Goal: Information Seeking & Learning: Learn about a topic

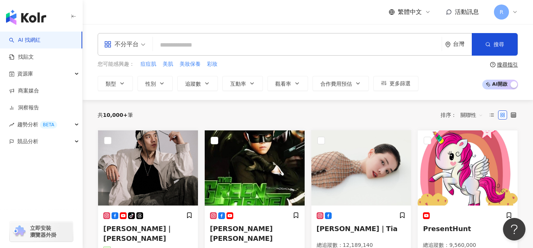
click at [265, 41] on input "search" at bounding box center [297, 45] width 283 height 14
paste input "**********"
type input "**********"
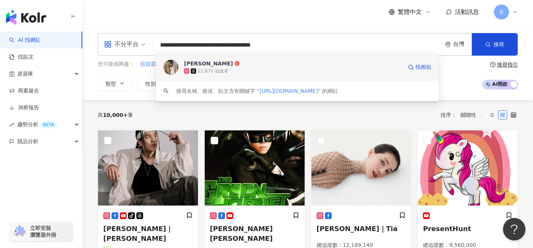
click at [240, 70] on div "11,875 追蹤者" at bounding box center [293, 71] width 218 height 8
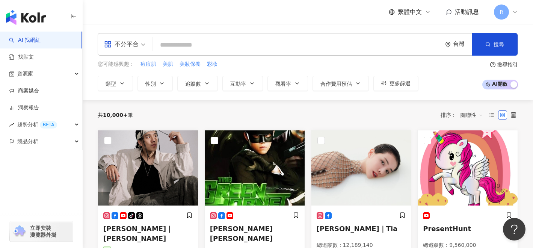
paste input "**********"
type input "**********"
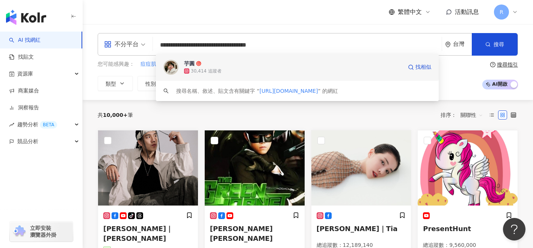
click at [226, 80] on div "芋圓 30,414 追蹤者 找相似" at bounding box center [297, 67] width 283 height 27
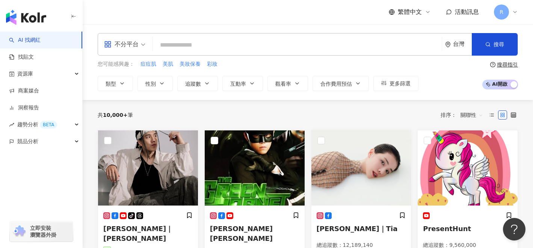
click at [359, 43] on input "search" at bounding box center [297, 45] width 283 height 14
paste input "**********"
type input "**********"
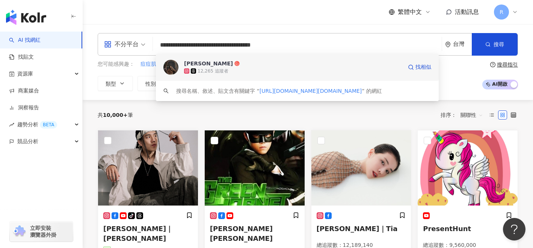
click at [301, 72] on div "12,265 追蹤者" at bounding box center [293, 71] width 218 height 8
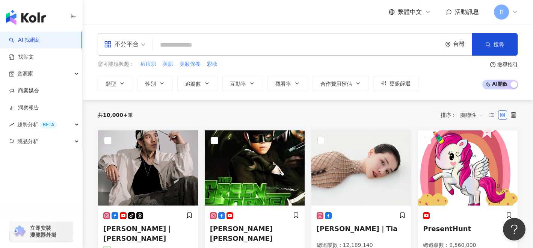
click at [279, 47] on input "search" at bounding box center [297, 45] width 283 height 14
paste input "**********"
type input "**********"
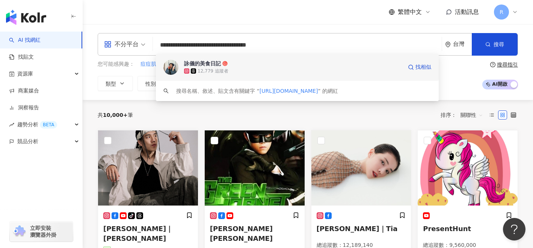
click at [269, 62] on span "詠儀的美食日記" at bounding box center [293, 64] width 218 height 8
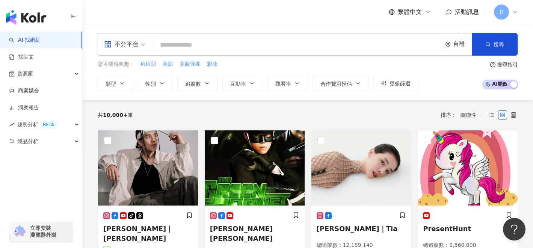
click at [238, 47] on input "search" at bounding box center [297, 45] width 283 height 14
paste input "**********"
type input "**********"
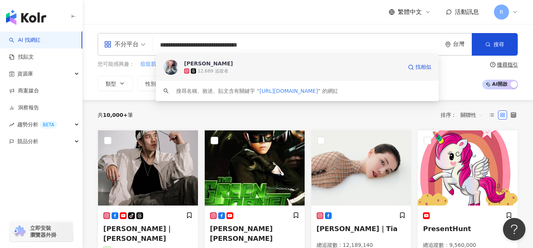
click at [228, 66] on span "汝汝" at bounding box center [293, 64] width 218 height 8
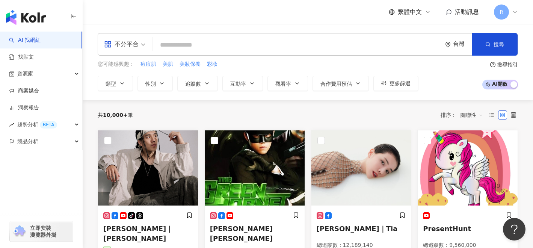
click at [241, 48] on input "search" at bounding box center [297, 45] width 283 height 14
paste input "**********"
type input "**********"
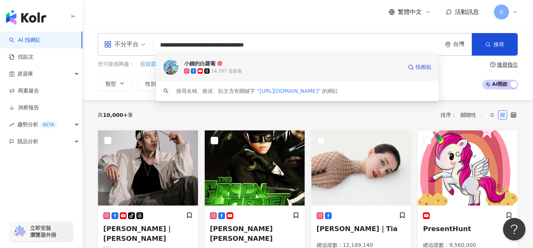
click at [237, 60] on span "小錢的白蘿蔔" at bounding box center [293, 64] width 218 height 8
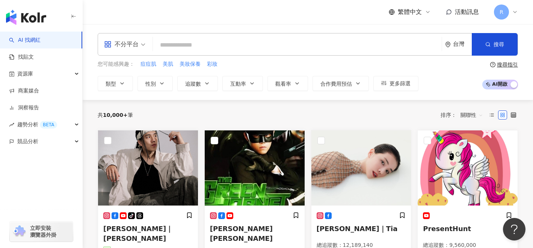
click at [272, 35] on div "不分平台 台灣 搜尋 5918ab19-c6c2-43f1-9d77-32c25977877d 小錢的白蘿蔔 14,767 追蹤者 搜尋名稱、敘述、貼文含有關…" at bounding box center [308, 44] width 420 height 23
click at [258, 47] on input "search" at bounding box center [297, 45] width 283 height 14
paste input "**********"
type input "**********"
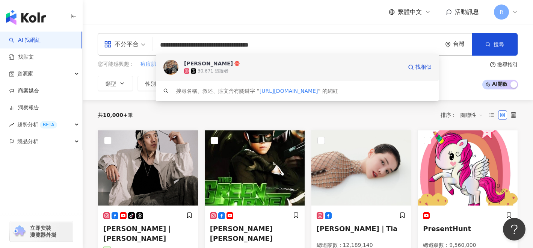
click at [246, 66] on span "葉佐軒" at bounding box center [293, 64] width 218 height 8
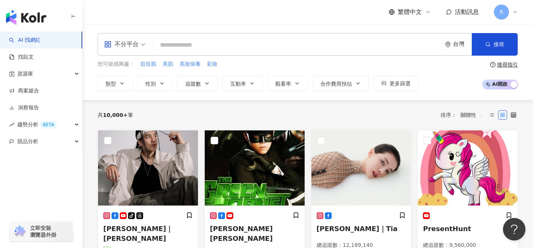
click at [272, 51] on input "search" at bounding box center [297, 45] width 283 height 14
paste input "**********"
type input "**********"
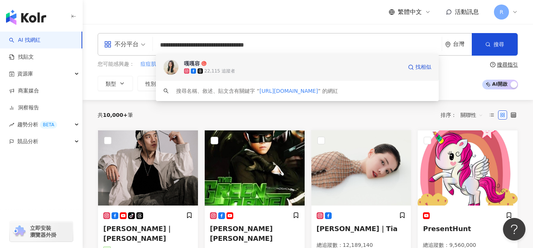
click at [266, 66] on span "嘎嘎容" at bounding box center [293, 64] width 218 height 8
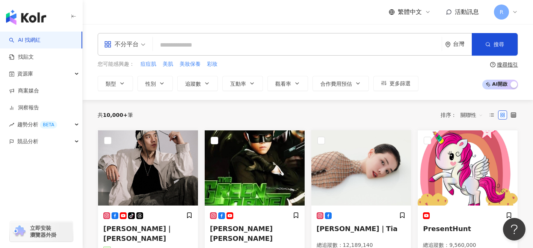
click at [264, 41] on input "search" at bounding box center [297, 45] width 283 height 14
paste input "**********"
type input "**********"
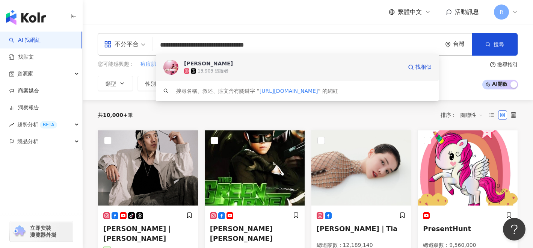
click at [220, 69] on div "13,903 追蹤者" at bounding box center [213, 71] width 31 height 6
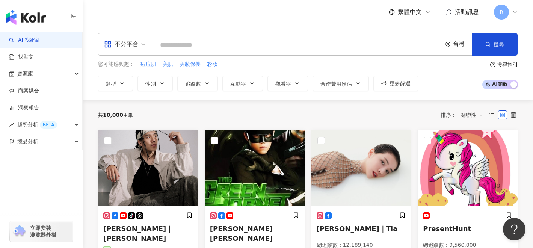
click at [306, 52] on input "search" at bounding box center [297, 45] width 283 height 14
paste input "**********"
type input "**********"
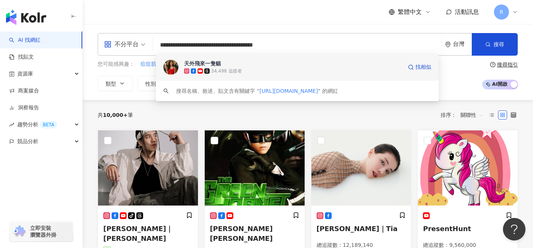
click at [287, 65] on span "天外飛來一隻貓" at bounding box center [293, 64] width 218 height 8
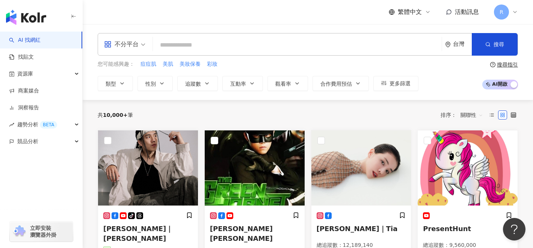
click at [191, 48] on input "search" at bounding box center [297, 45] width 283 height 14
paste input "**********"
type input "**********"
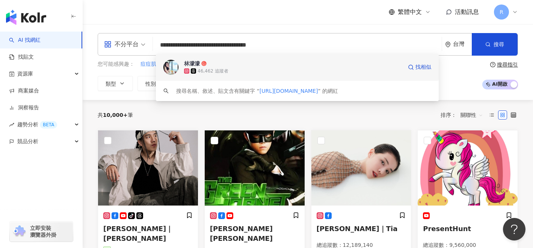
click at [195, 69] on icon at bounding box center [193, 70] width 5 height 5
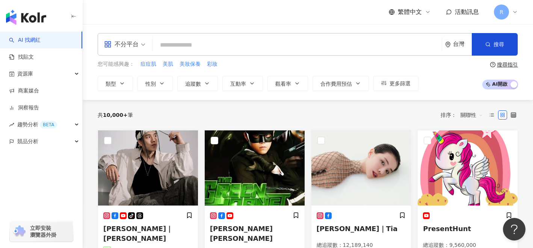
click at [186, 47] on input "search" at bounding box center [297, 45] width 283 height 14
paste input "**********"
type input "**********"
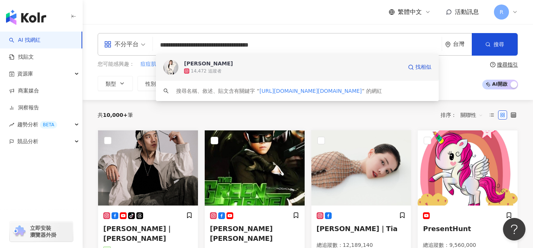
click at [265, 68] on div "14,472 追蹤者" at bounding box center [293, 71] width 218 height 8
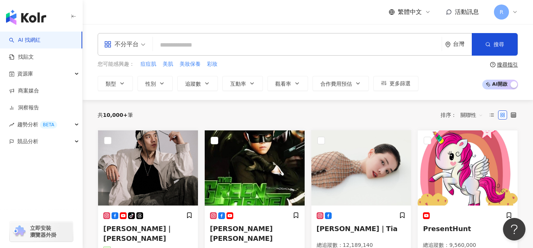
click at [275, 48] on input "search" at bounding box center [297, 45] width 283 height 14
paste input "**********"
type input "**********"
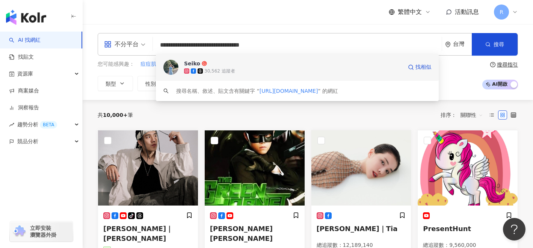
click at [263, 66] on span "Seiko" at bounding box center [293, 64] width 218 height 8
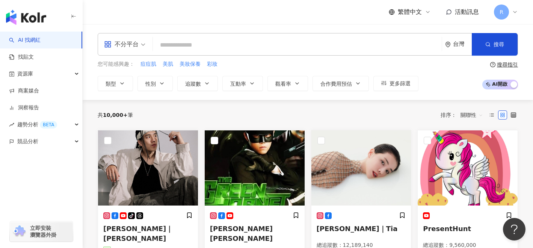
paste input "**********"
type input "**********"
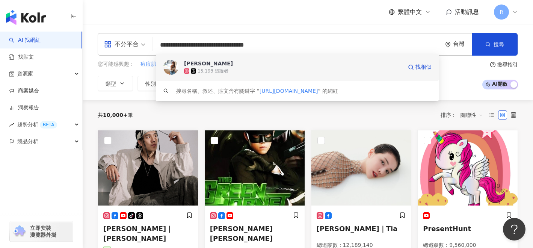
click at [244, 64] on span "[PERSON_NAME]" at bounding box center [293, 64] width 218 height 8
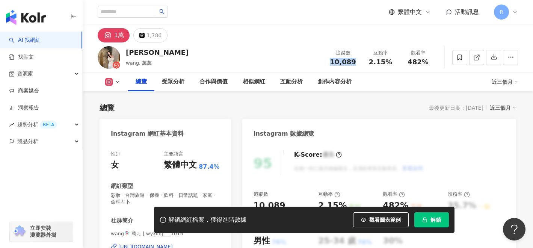
drag, startPoint x: 347, startPoint y: 62, endPoint x: 359, endPoint y: 62, distance: 11.6
click at [359, 62] on div "追蹤數 10,089" at bounding box center [343, 57] width 38 height 16
copy span "2.15%"
drag, startPoint x: 370, startPoint y: 63, endPoint x: 395, endPoint y: 60, distance: 25.0
click at [395, 60] on div "互動率 2.15%" at bounding box center [381, 57] width 38 height 16
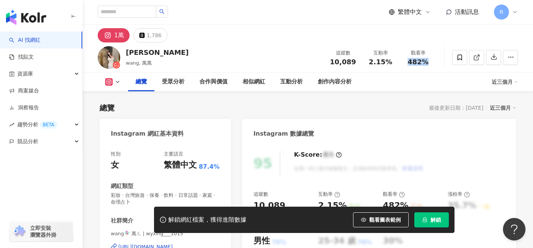
copy span "482%"
drag, startPoint x: 410, startPoint y: 61, endPoint x: 426, endPoint y: 61, distance: 15.8
click at [426, 61] on span "482%" at bounding box center [418, 62] width 21 height 8
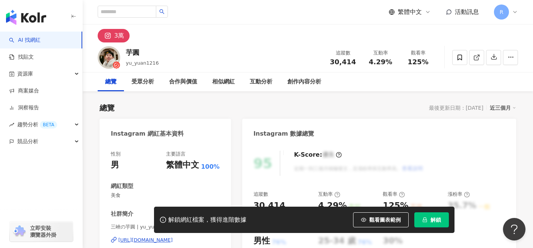
drag, startPoint x: 353, startPoint y: 59, endPoint x: 397, endPoint y: 0, distance: 72.5
click at [358, 59] on div "追蹤數 30,414" at bounding box center [343, 57] width 38 height 16
drag, startPoint x: 371, startPoint y: 59, endPoint x: 393, endPoint y: 62, distance: 22.3
click at [393, 62] on div "4.29%" at bounding box center [380, 62] width 29 height 8
copy span "4.29%"
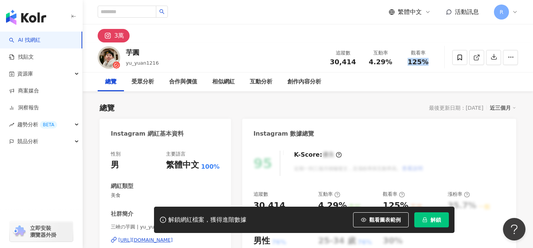
copy span "125%"
drag, startPoint x: 417, startPoint y: 62, endPoint x: 435, endPoint y: 61, distance: 18.4
click at [435, 61] on div "觀看率 125%" at bounding box center [418, 57] width 38 height 16
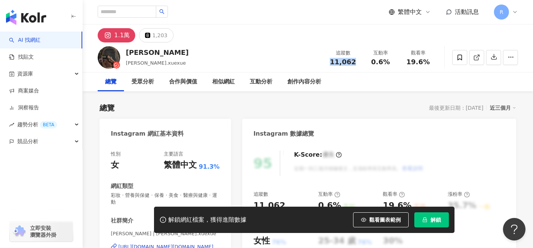
click at [358, 63] on div "追蹤數 11,062" at bounding box center [343, 57] width 38 height 16
copy span "0.6%"
drag, startPoint x: 372, startPoint y: 62, endPoint x: 399, endPoint y: 62, distance: 27.0
click at [399, 62] on div "互動率 0.6%" at bounding box center [381, 57] width 38 height 16
drag, startPoint x: 409, startPoint y: 62, endPoint x: 432, endPoint y: 59, distance: 23.4
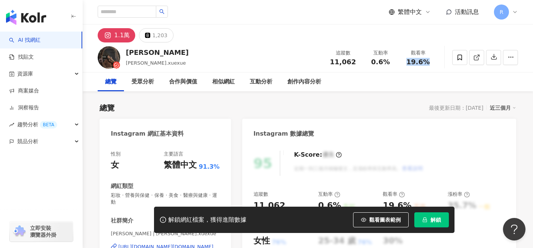
click at [432, 59] on div "觀看率 19.6%" at bounding box center [418, 57] width 38 height 16
copy span "19.6%"
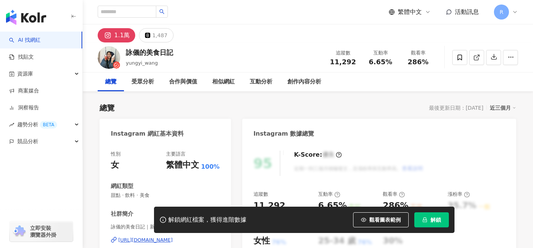
click at [356, 63] on div "11,292" at bounding box center [343, 62] width 29 height 8
click at [397, 61] on div "互動率 6.65%" at bounding box center [381, 57] width 38 height 16
drag, startPoint x: 410, startPoint y: 60, endPoint x: 431, endPoint y: 60, distance: 20.7
click at [431, 60] on div "286%" at bounding box center [418, 62] width 29 height 8
copy span "286%"
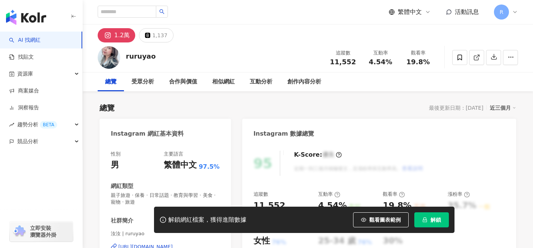
click at [362, 62] on div "追蹤數 11,552 互動率 4.54% 觀看率 19.8%" at bounding box center [380, 57] width 113 height 22
drag, startPoint x: 370, startPoint y: 63, endPoint x: 391, endPoint y: 62, distance: 21.8
click at [391, 62] on div "4.54%" at bounding box center [380, 62] width 29 height 8
drag, startPoint x: 371, startPoint y: 62, endPoint x: 398, endPoint y: 62, distance: 26.7
click at [398, 62] on div "互動率 4.54%" at bounding box center [381, 57] width 38 height 16
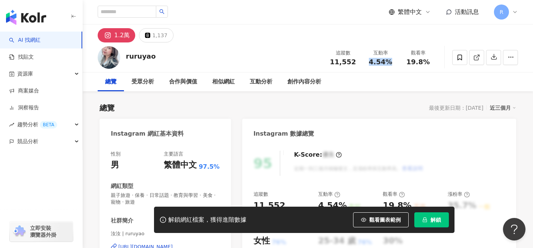
copy span "4.54%"
drag, startPoint x: 416, startPoint y: 61, endPoint x: 427, endPoint y: 62, distance: 11.3
click at [427, 62] on div "19.8%" at bounding box center [418, 62] width 29 height 8
copy span "19.8%"
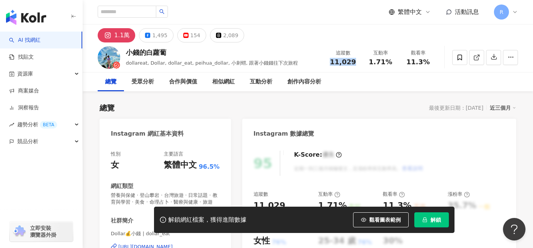
drag, startPoint x: 333, startPoint y: 62, endPoint x: 357, endPoint y: 61, distance: 23.7
click at [357, 61] on div "11,029" at bounding box center [343, 62] width 29 height 8
drag, startPoint x: 373, startPoint y: 63, endPoint x: 392, endPoint y: 62, distance: 18.8
click at [392, 62] on div "1.71%" at bounding box center [380, 62] width 29 height 8
drag, startPoint x: 371, startPoint y: 61, endPoint x: 390, endPoint y: 60, distance: 18.8
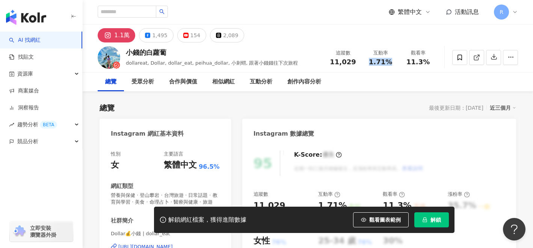
click at [390, 60] on div "1.71%" at bounding box center [380, 62] width 29 height 8
copy span "1.71%"
drag, startPoint x: 409, startPoint y: 59, endPoint x: 432, endPoint y: 60, distance: 22.9
click at [432, 60] on div "11.3%" at bounding box center [418, 62] width 29 height 8
copy span "11.3%"
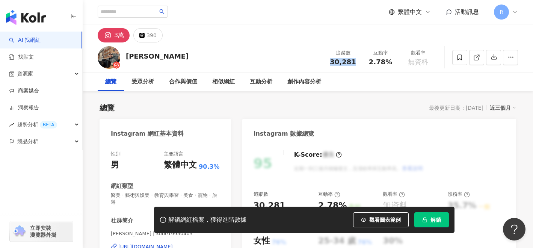
drag, startPoint x: 350, startPoint y: 63, endPoint x: 355, endPoint y: 62, distance: 5.4
click at [355, 62] on div "30,281" at bounding box center [343, 62] width 29 height 8
drag, startPoint x: 370, startPoint y: 64, endPoint x: 395, endPoint y: 62, distance: 25.6
click at [395, 62] on div "互動率 2.78%" at bounding box center [381, 57] width 38 height 16
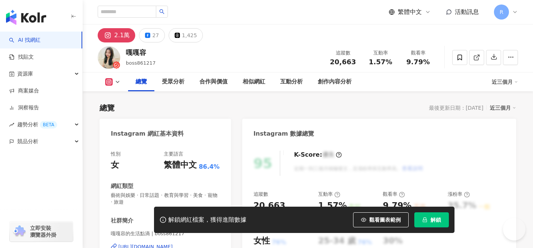
click at [357, 62] on div "20,663" at bounding box center [343, 62] width 29 height 8
drag, startPoint x: 371, startPoint y: 62, endPoint x: 389, endPoint y: 60, distance: 18.8
click at [389, 60] on span "1.57%" at bounding box center [380, 62] width 23 height 8
drag, startPoint x: 409, startPoint y: 61, endPoint x: 426, endPoint y: 60, distance: 16.6
click at [426, 60] on span "9.79%" at bounding box center [417, 62] width 23 height 8
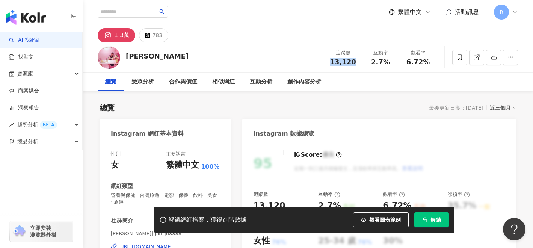
drag, startPoint x: 333, startPoint y: 62, endPoint x: 352, endPoint y: 61, distance: 19.2
click at [352, 61] on span "13,120" at bounding box center [343, 62] width 26 height 8
drag, startPoint x: 374, startPoint y: 61, endPoint x: 388, endPoint y: 60, distance: 14.3
click at [388, 60] on span "2.7%" at bounding box center [380, 62] width 19 height 8
drag, startPoint x: 409, startPoint y: 63, endPoint x: 427, endPoint y: 65, distance: 18.5
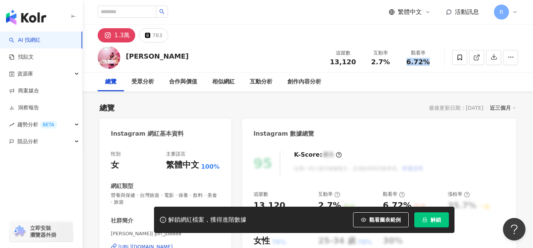
click at [427, 65] on span "6.72%" at bounding box center [417, 62] width 23 height 8
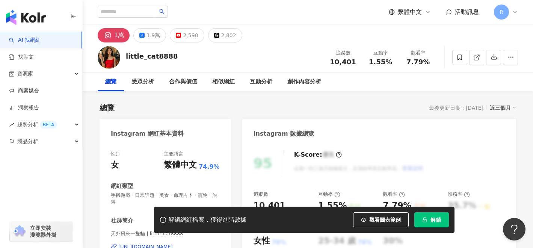
drag, startPoint x: 354, startPoint y: 59, endPoint x: 358, endPoint y: 59, distance: 4.1
click at [358, 59] on div "追蹤數 10,401" at bounding box center [343, 57] width 38 height 16
drag, startPoint x: 334, startPoint y: 61, endPoint x: 355, endPoint y: 60, distance: 20.7
click at [355, 60] on div "10,401" at bounding box center [343, 62] width 29 height 8
drag, startPoint x: 333, startPoint y: 62, endPoint x: 353, endPoint y: 61, distance: 20.3
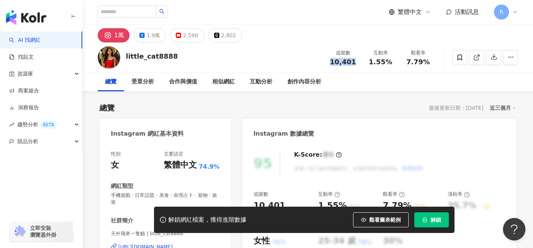
click at [353, 61] on div "10,401" at bounding box center [343, 62] width 29 height 8
copy span "10,401"
drag, startPoint x: 371, startPoint y: 59, endPoint x: 394, endPoint y: 59, distance: 23.3
click at [394, 59] on div "1.55%" at bounding box center [380, 62] width 29 height 8
copy span "1.55%"
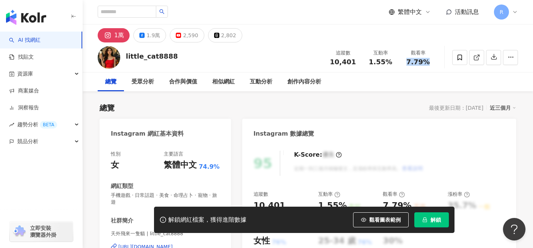
drag, startPoint x: 409, startPoint y: 60, endPoint x: 434, endPoint y: 61, distance: 25.6
click at [434, 61] on div "觀看率 7.79%" at bounding box center [418, 57] width 38 height 16
copy span "7.79%"
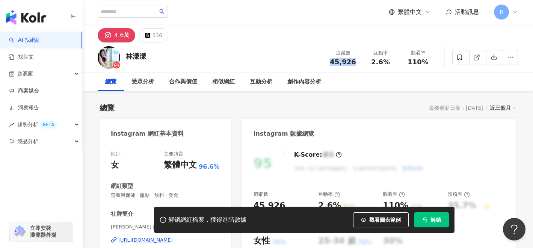
click at [356, 61] on div "45,926" at bounding box center [343, 62] width 29 height 8
drag, startPoint x: 374, startPoint y: 62, endPoint x: 389, endPoint y: 61, distance: 15.1
click at [389, 61] on div "2.6%" at bounding box center [380, 62] width 29 height 8
drag, startPoint x: 409, startPoint y: 62, endPoint x: 429, endPoint y: 60, distance: 19.6
click at [429, 60] on div "110%" at bounding box center [418, 62] width 29 height 8
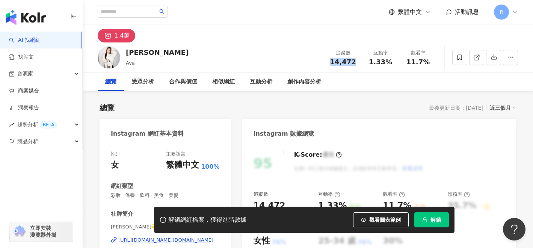
drag, startPoint x: 332, startPoint y: 63, endPoint x: 359, endPoint y: 65, distance: 27.5
click at [359, 65] on div "追蹤數 14,472" at bounding box center [343, 57] width 38 height 16
copy span "14,472"
drag, startPoint x: 370, startPoint y: 62, endPoint x: 389, endPoint y: 62, distance: 18.8
click at [389, 62] on div "1.33%" at bounding box center [380, 62] width 29 height 8
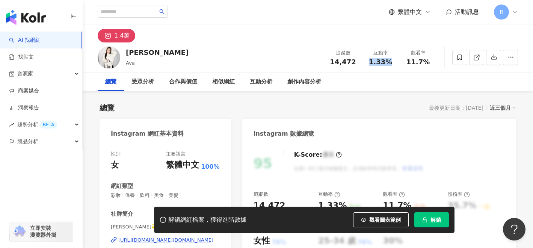
copy span "1.33%"
drag, startPoint x: 410, startPoint y: 62, endPoint x: 427, endPoint y: 61, distance: 16.6
click at [427, 61] on span "11.7%" at bounding box center [417, 62] width 23 height 8
copy span "11.7%"
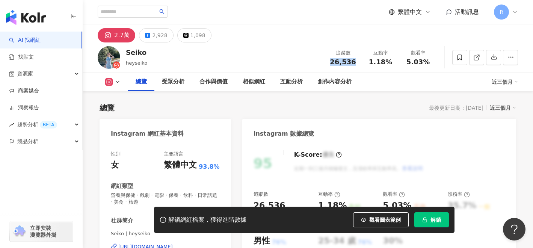
drag, startPoint x: 344, startPoint y: 62, endPoint x: 356, endPoint y: 63, distance: 12.0
click at [356, 63] on div "26,536" at bounding box center [343, 62] width 29 height 8
drag, startPoint x: 371, startPoint y: 62, endPoint x: 392, endPoint y: 62, distance: 20.7
click at [392, 62] on div "1.18%" at bounding box center [380, 62] width 29 height 8
drag, startPoint x: 408, startPoint y: 61, endPoint x: 435, endPoint y: 60, distance: 27.1
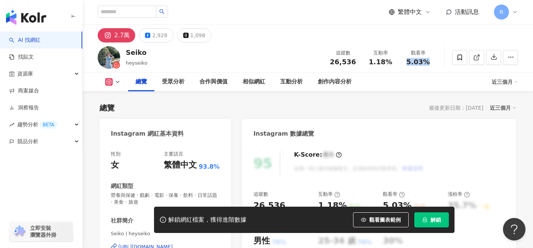
click at [435, 60] on div "觀看率 5.03%" at bounding box center [418, 57] width 38 height 16
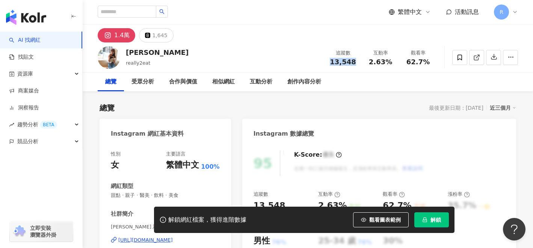
drag, startPoint x: 332, startPoint y: 63, endPoint x: 356, endPoint y: 63, distance: 24.0
click at [356, 63] on div "13,548" at bounding box center [343, 62] width 29 height 8
drag, startPoint x: 371, startPoint y: 62, endPoint x: 392, endPoint y: 63, distance: 21.4
click at [392, 63] on div "2.63%" at bounding box center [380, 62] width 29 height 8
drag, startPoint x: 409, startPoint y: 61, endPoint x: 431, endPoint y: 60, distance: 22.2
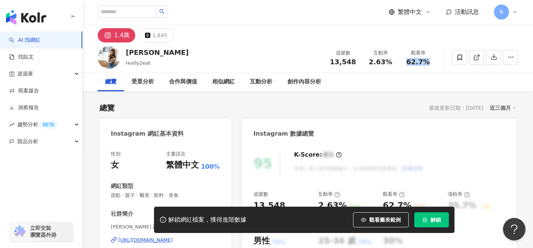
click at [431, 60] on div "62.7%" at bounding box center [418, 62] width 29 height 8
